Goal: Task Accomplishment & Management: Manage account settings

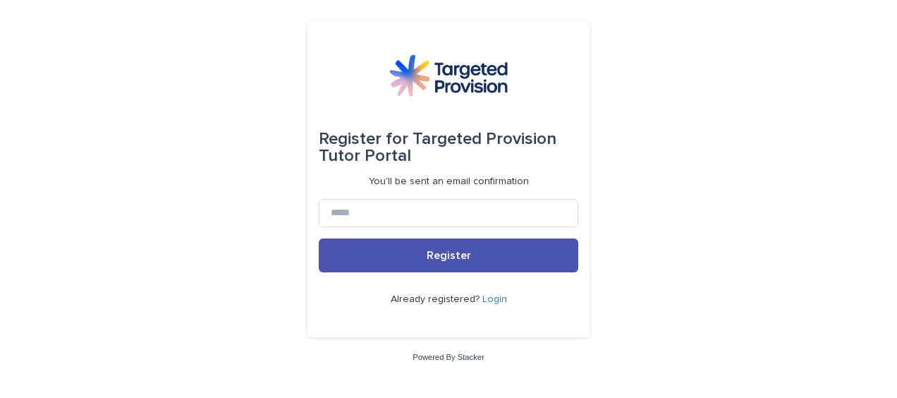
type input "**********"
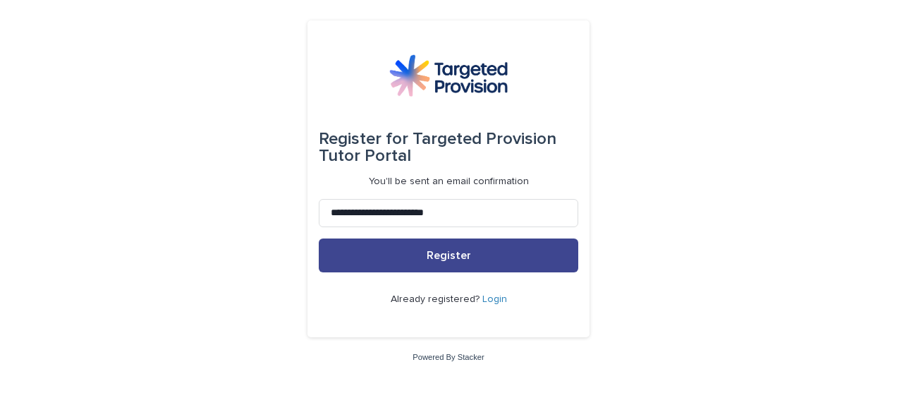
click at [451, 259] on span "Register" at bounding box center [449, 255] width 44 height 11
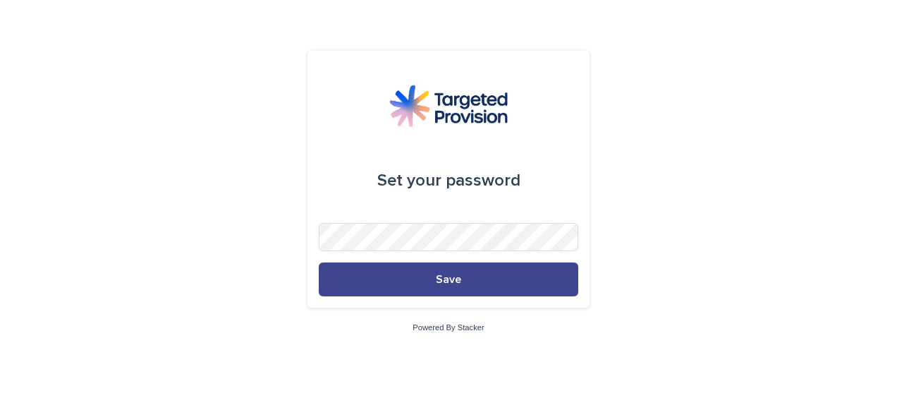
click at [450, 281] on span "Save" at bounding box center [448, 279] width 25 height 11
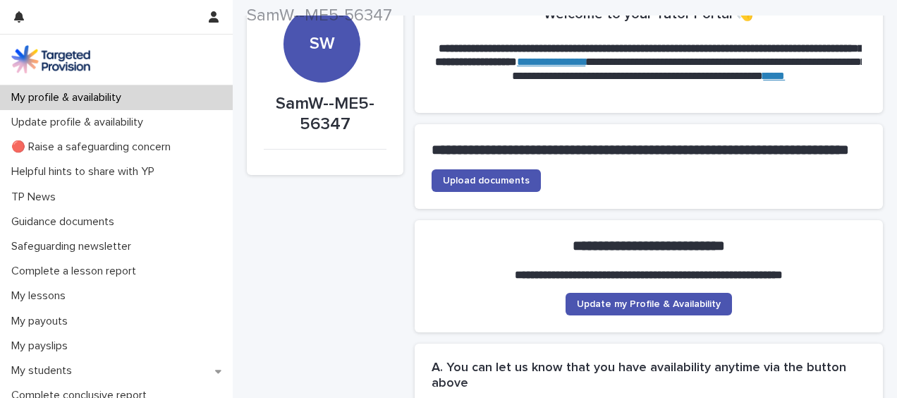
scroll to position [85, 0]
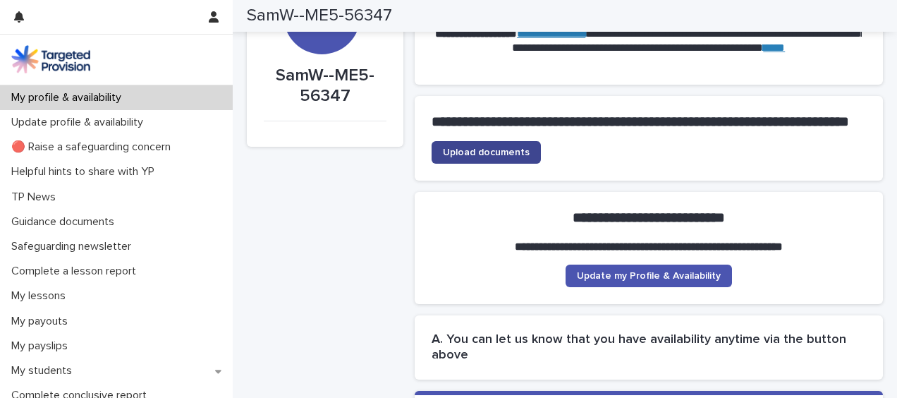
click at [509, 157] on span "Upload documents" at bounding box center [486, 152] width 87 height 10
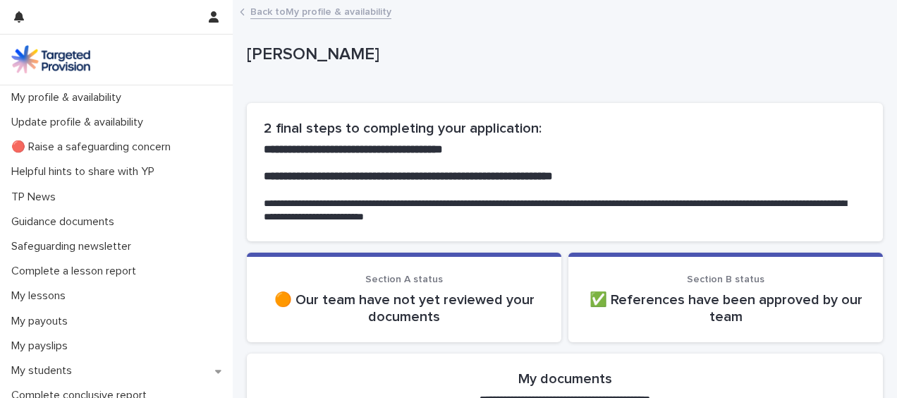
click at [354, 17] on link "Back to My profile & availability" at bounding box center [320, 11] width 141 height 16
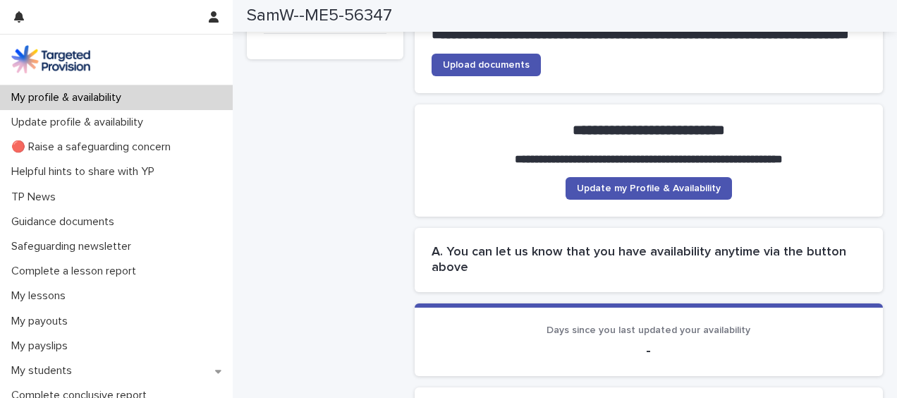
scroll to position [172, 0]
click at [706, 193] on span "Update my Profile & Availability" at bounding box center [649, 188] width 144 height 10
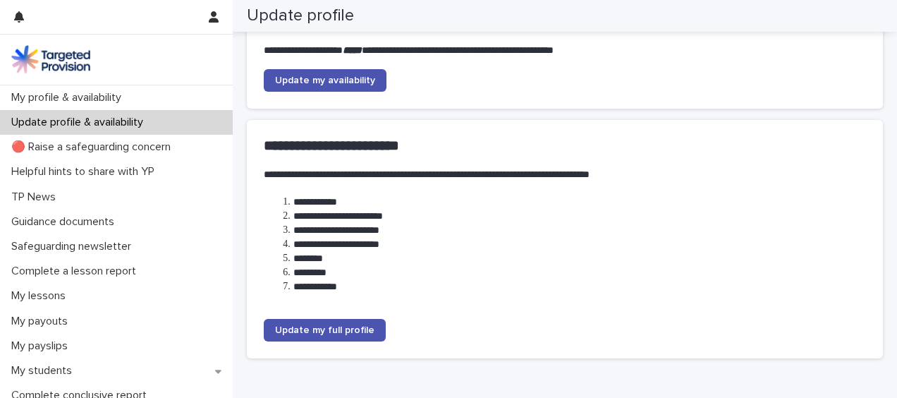
scroll to position [207, 0]
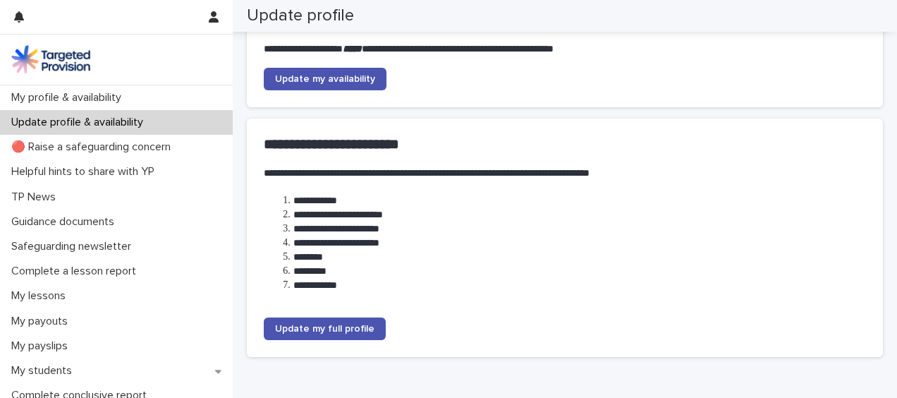
click at [364, 75] on span "Update my availability" at bounding box center [325, 79] width 100 height 10
click at [316, 326] on span "Update my full profile" at bounding box center [324, 329] width 99 height 10
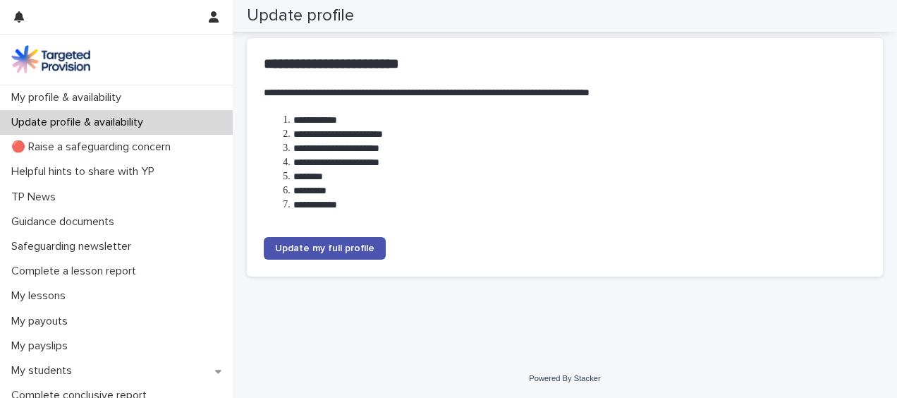
scroll to position [0, 0]
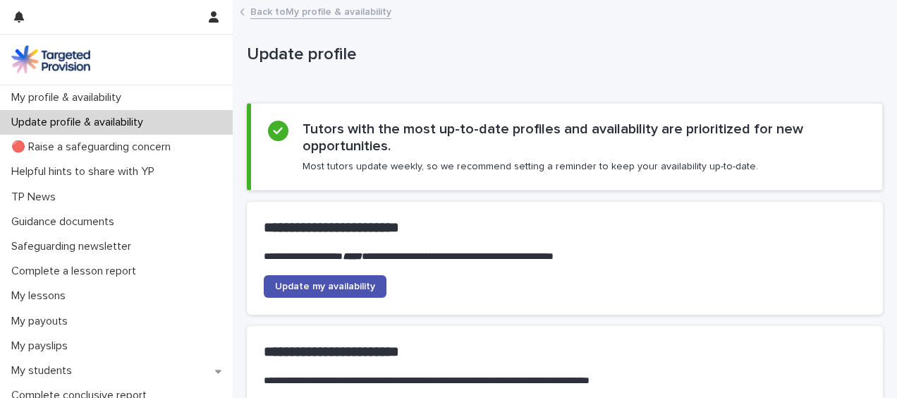
click at [282, 15] on link "Back to My profile & availability" at bounding box center [320, 11] width 141 height 16
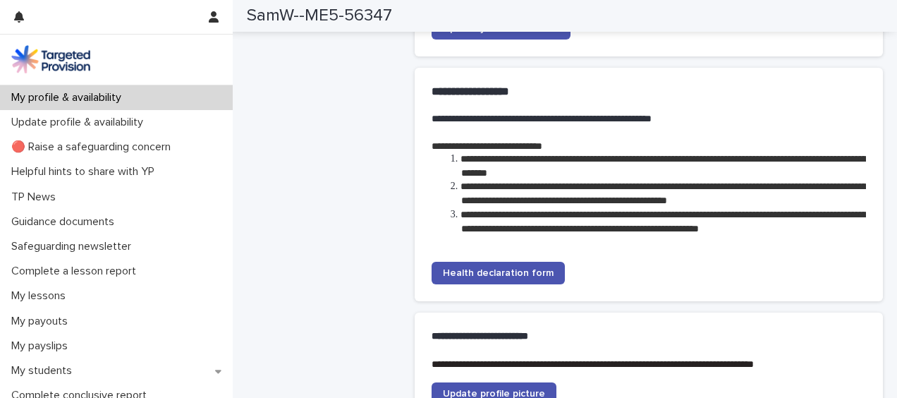
scroll to position [2508, 0]
click at [527, 278] on span "Health declaration form" at bounding box center [498, 273] width 111 height 10
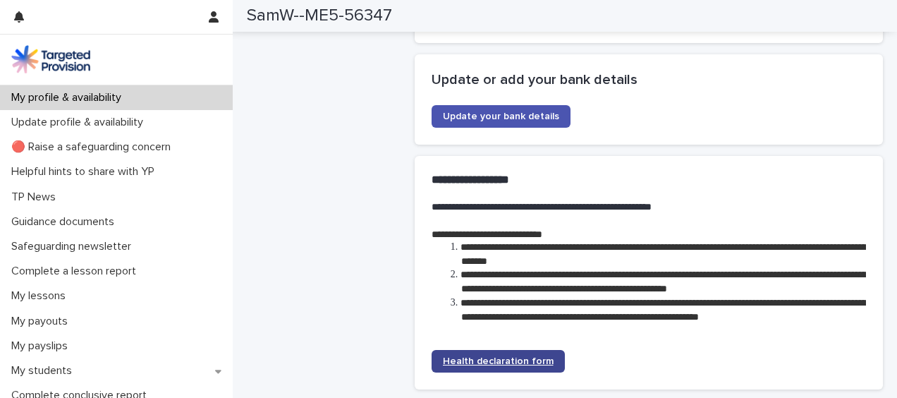
scroll to position [2371, 0]
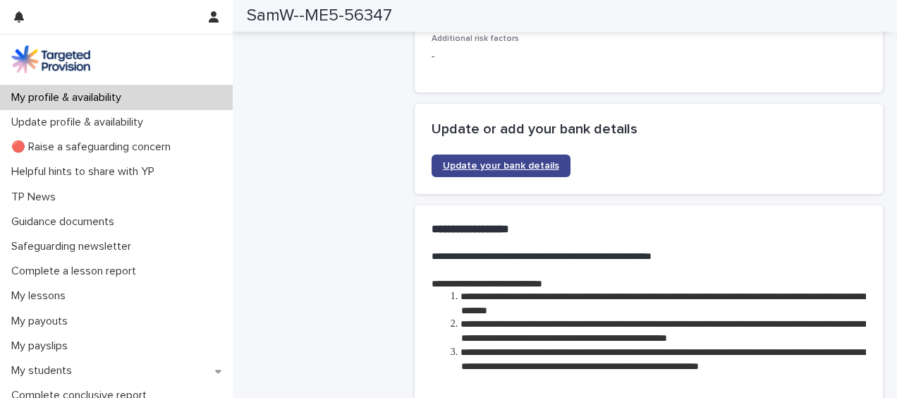
click at [525, 163] on span "Update your bank details" at bounding box center [501, 166] width 116 height 10
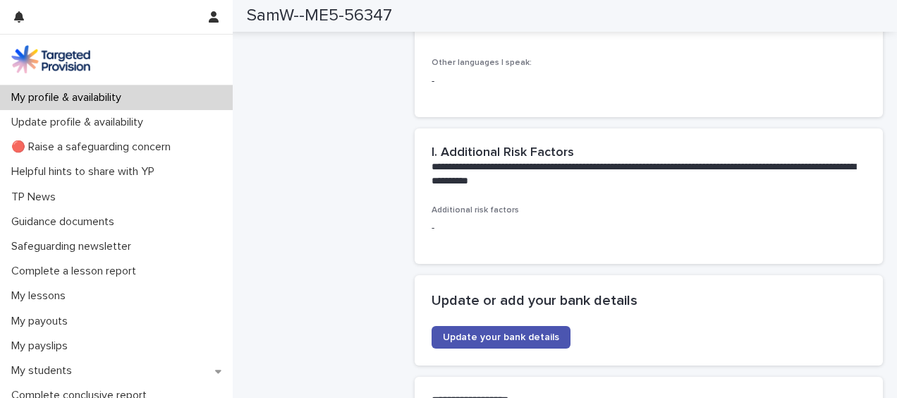
scroll to position [2662, 0]
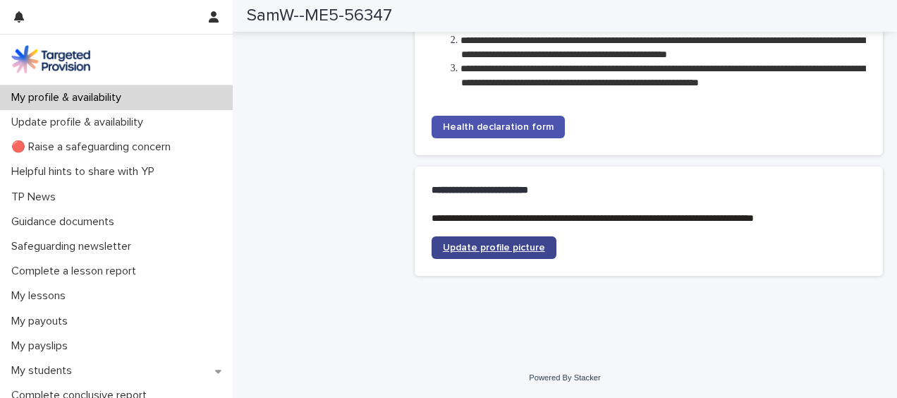
click at [510, 248] on span "Update profile picture" at bounding box center [494, 248] width 102 height 10
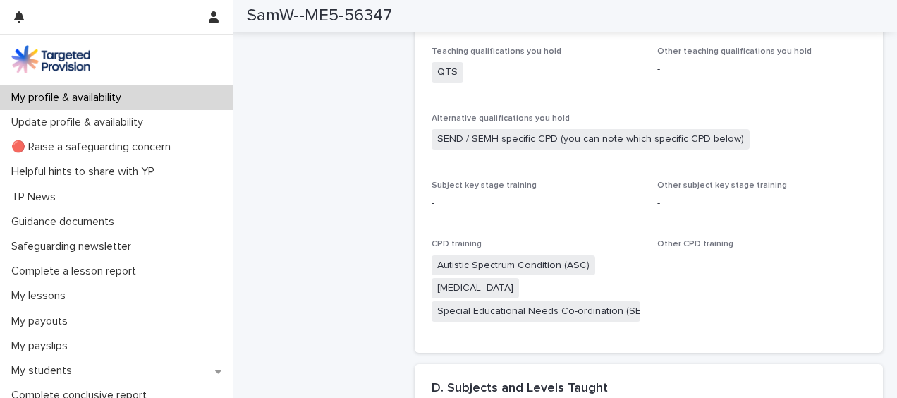
scroll to position [230, 0]
